Goal: Task Accomplishment & Management: Use online tool/utility

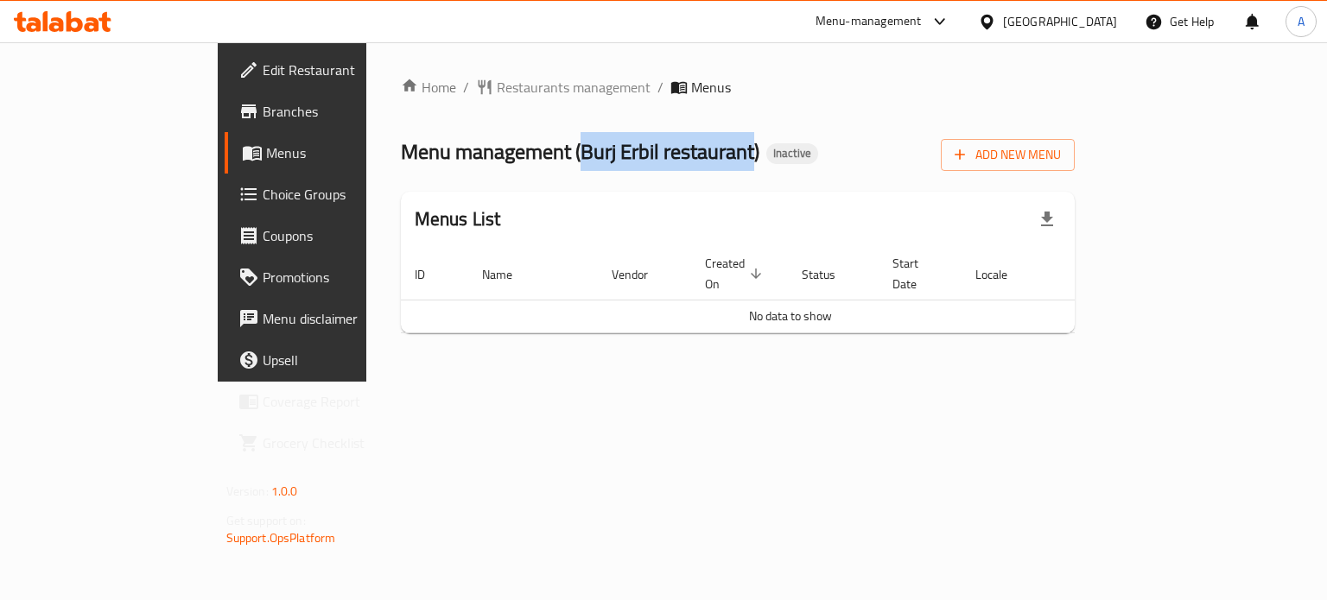
copy span "Burj Erbil restaurant"
drag, startPoint x: 435, startPoint y: 146, endPoint x: 611, endPoint y: 145, distance: 176.3
click at [611, 145] on span "Menu management ( [GEOGRAPHIC_DATA] restaurant )" at bounding box center [580, 151] width 359 height 39
click at [1061, 164] on span "Add New Menu" at bounding box center [1008, 155] width 106 height 22
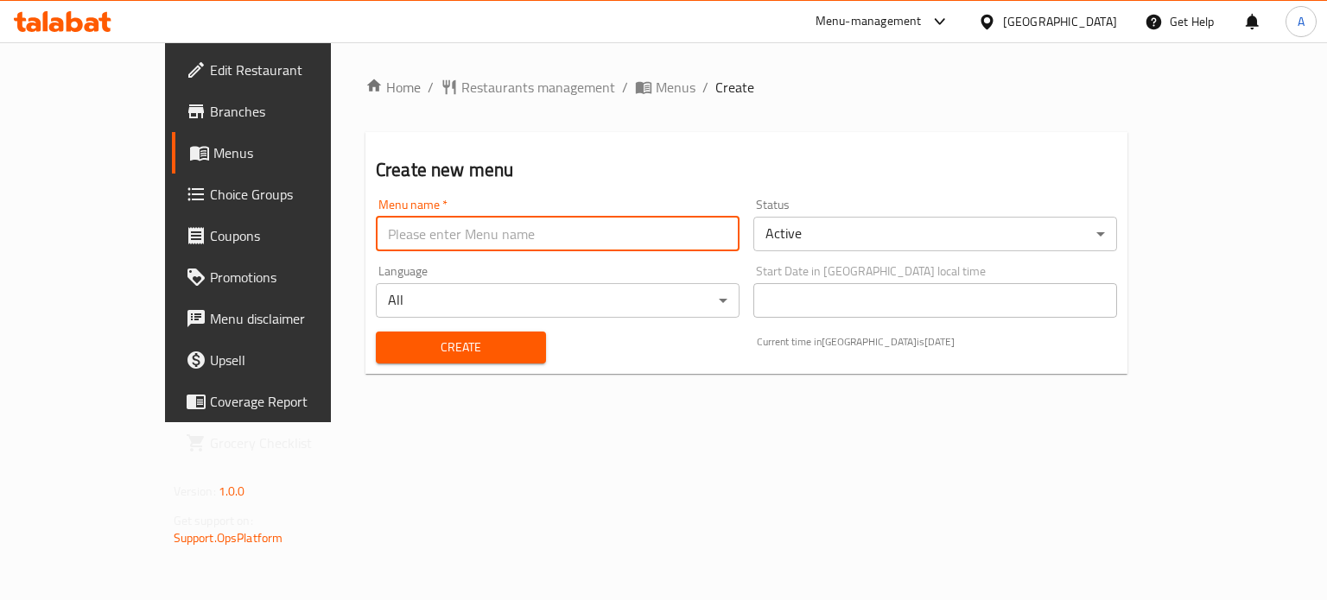
click at [473, 234] on input "text" at bounding box center [558, 234] width 364 height 35
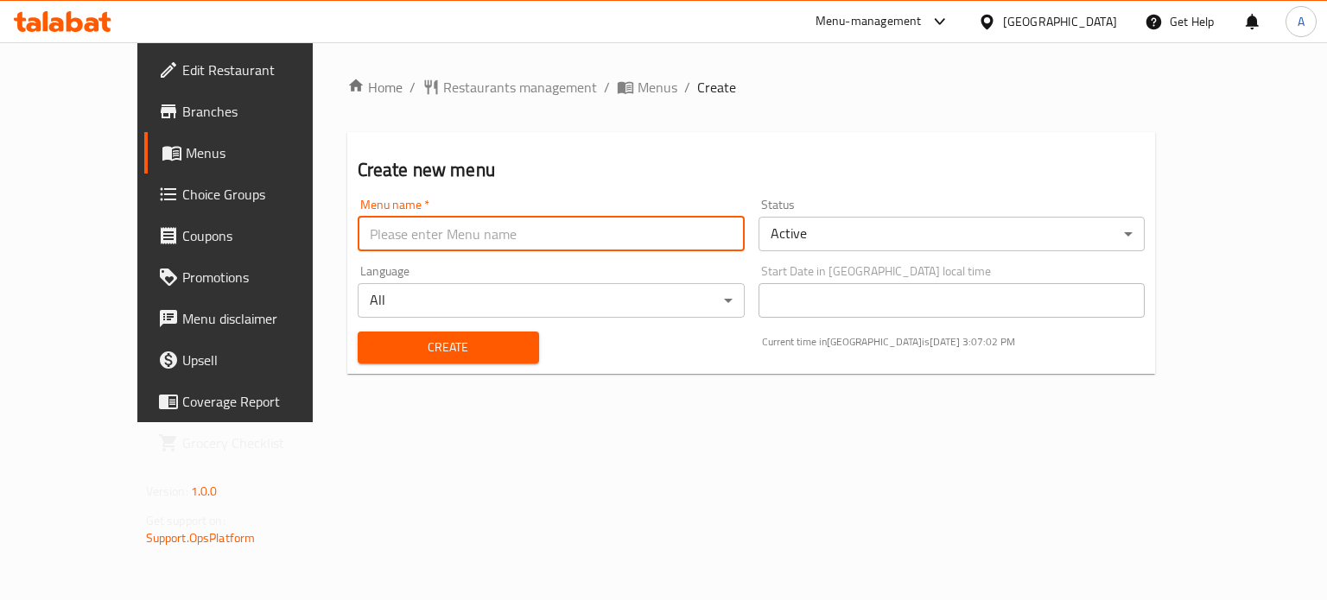
paste input "Burj Erbil restaurant"
type input "Burj Erbil restaurant' Menu"
click at [404, 349] on span "Create" at bounding box center [449, 348] width 154 height 22
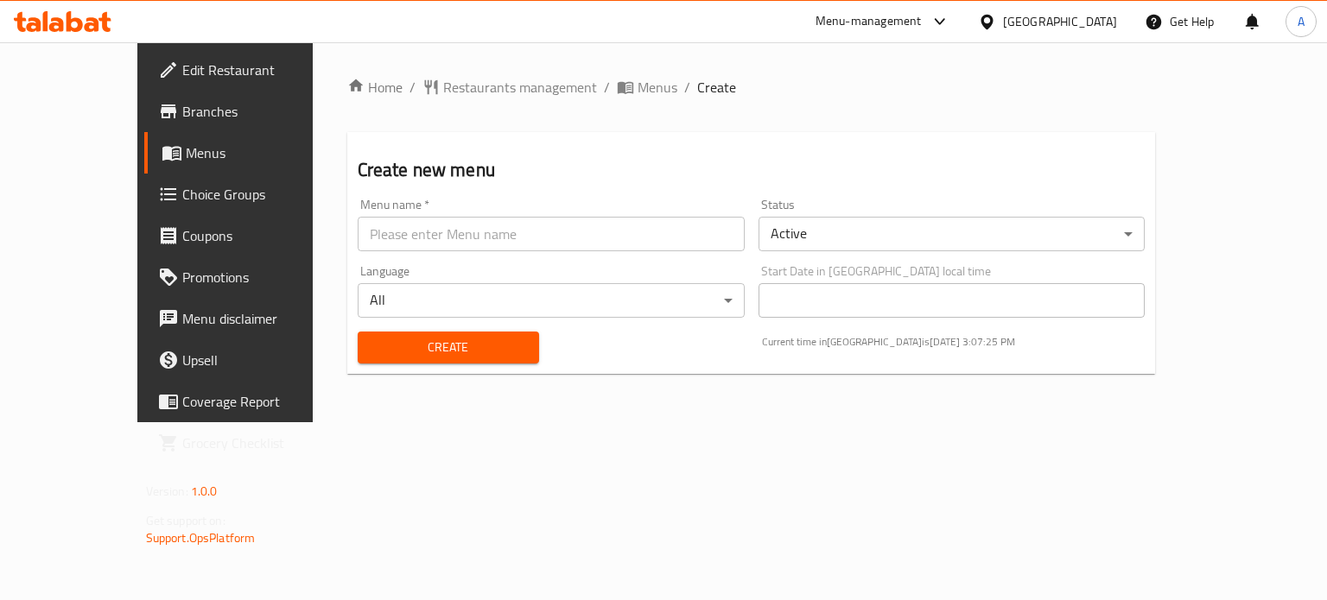
click at [599, 410] on div "Home / Restaurants management / Menus / Create Create new menu Menu name   * Me…" at bounding box center [752, 232] width 878 height 380
click at [144, 168] on link "Menus" at bounding box center [251, 152] width 215 height 41
